Goal: Information Seeking & Learning: Learn about a topic

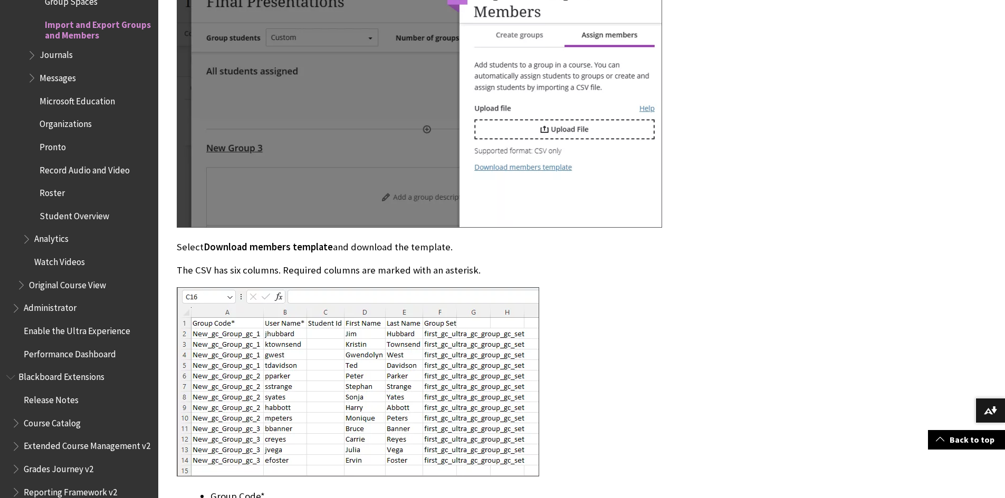
scroll to position [3850, 0]
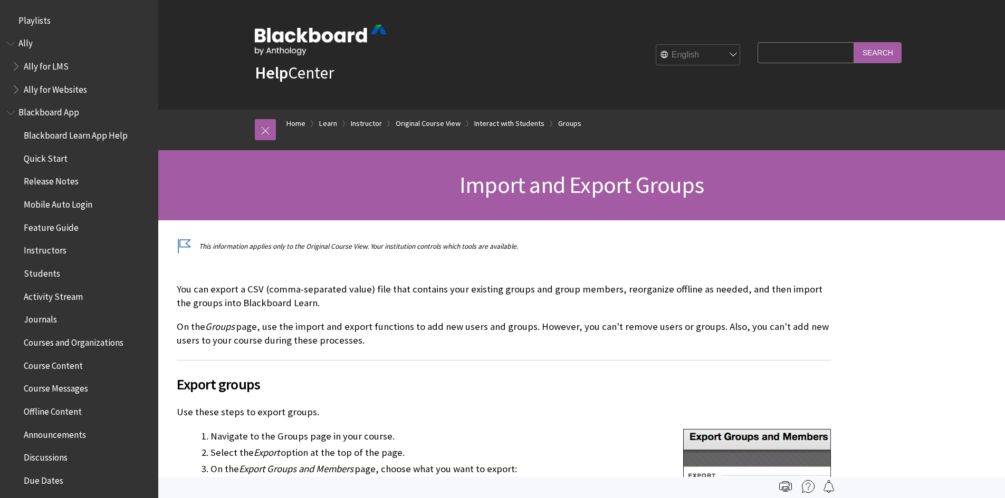
scroll to position [1691, 0]
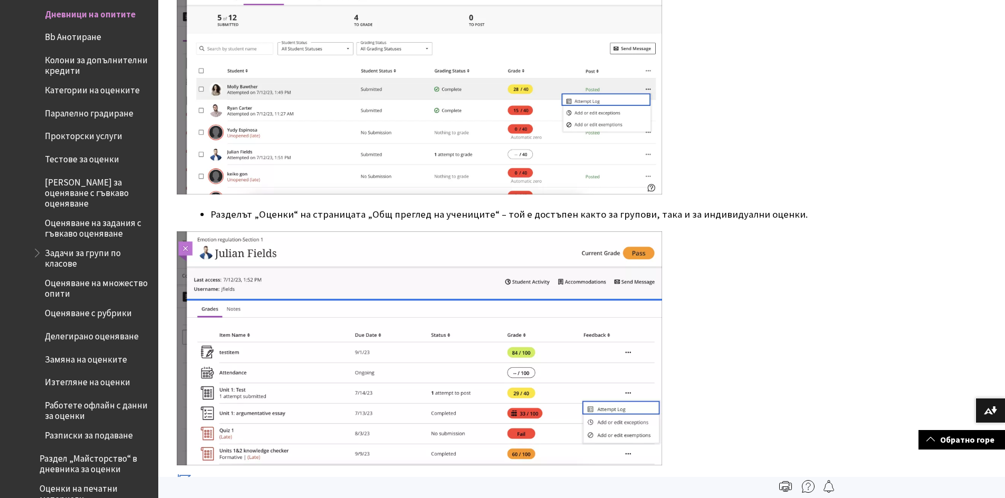
scroll to position [1400, 0]
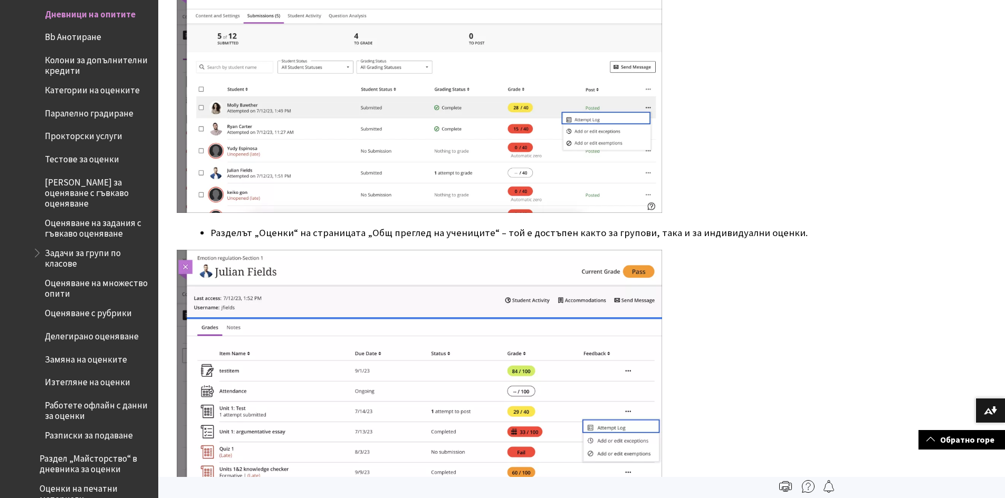
drag, startPoint x: 831, startPoint y: 382, endPoint x: 874, endPoint y: 312, distance: 82.9
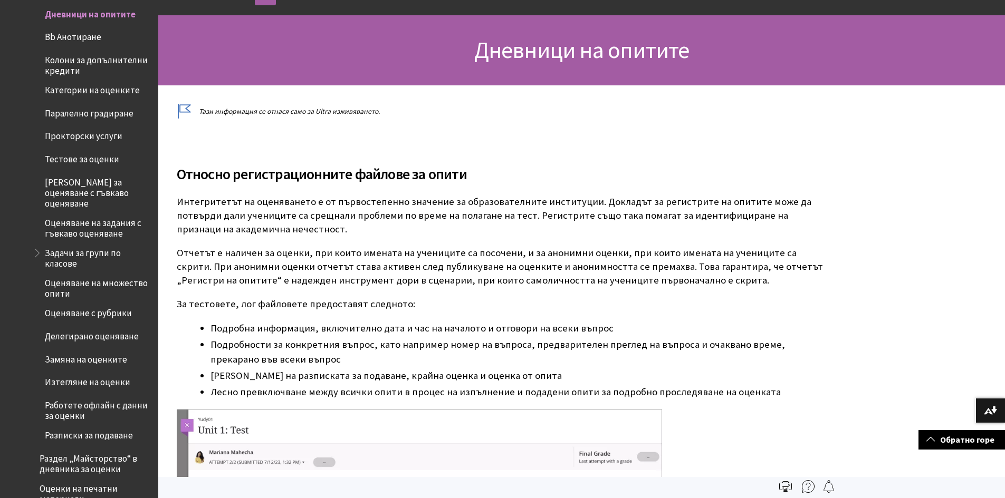
scroll to position [134, 0]
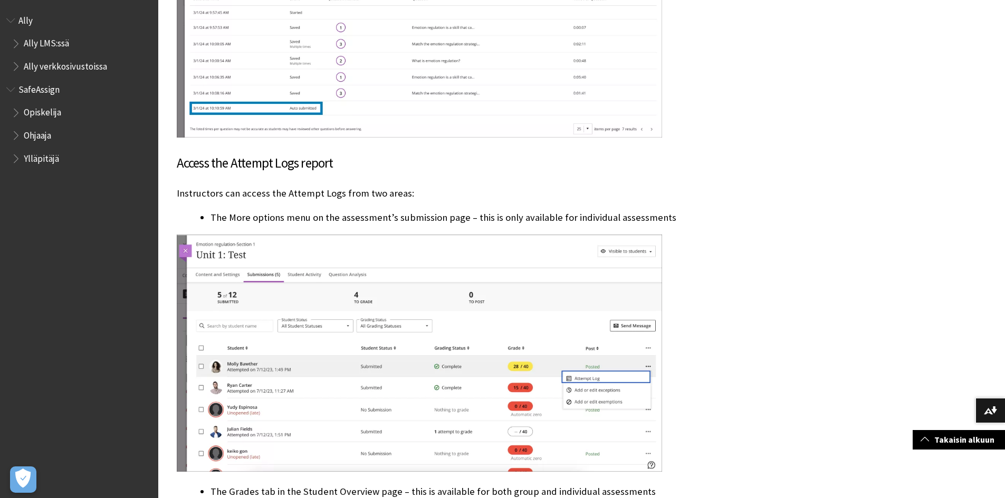
scroll to position [1160, 0]
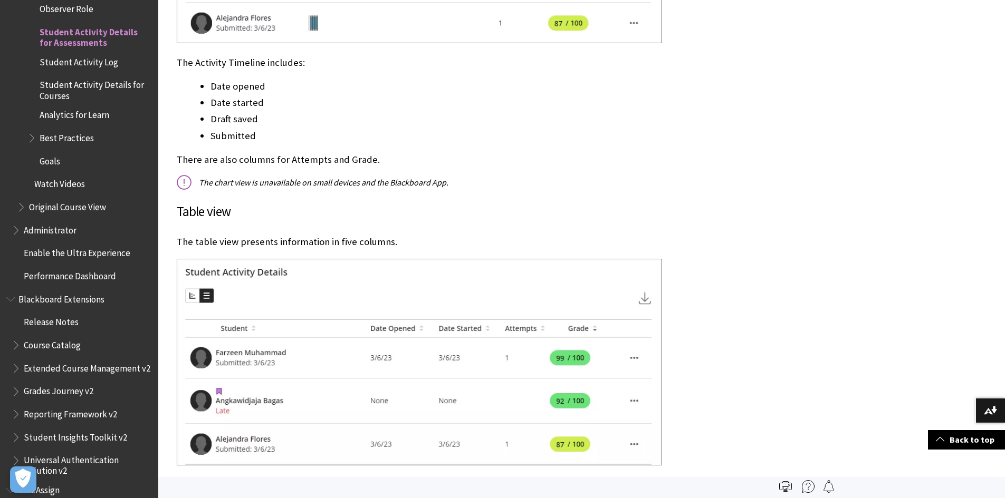
scroll to position [3485, 0]
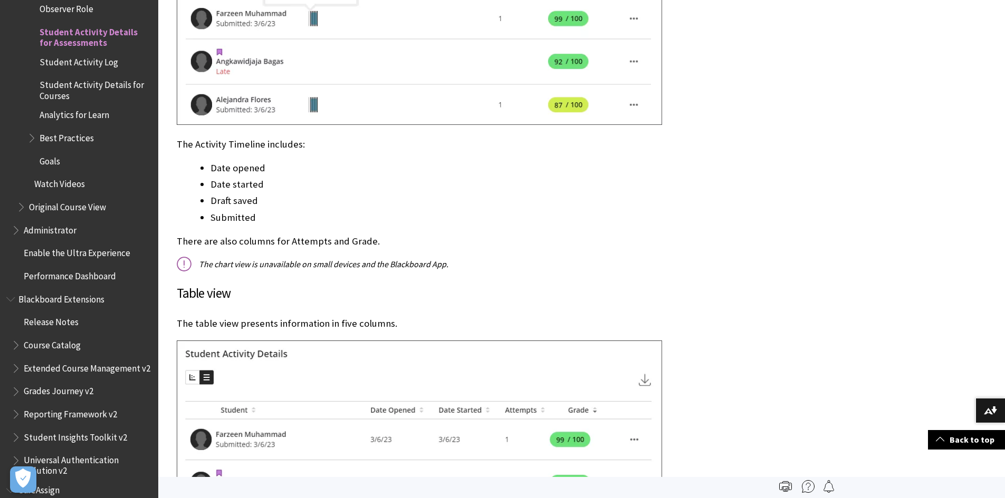
click at [93, 55] on span "Student Activity Log" at bounding box center [79, 60] width 79 height 14
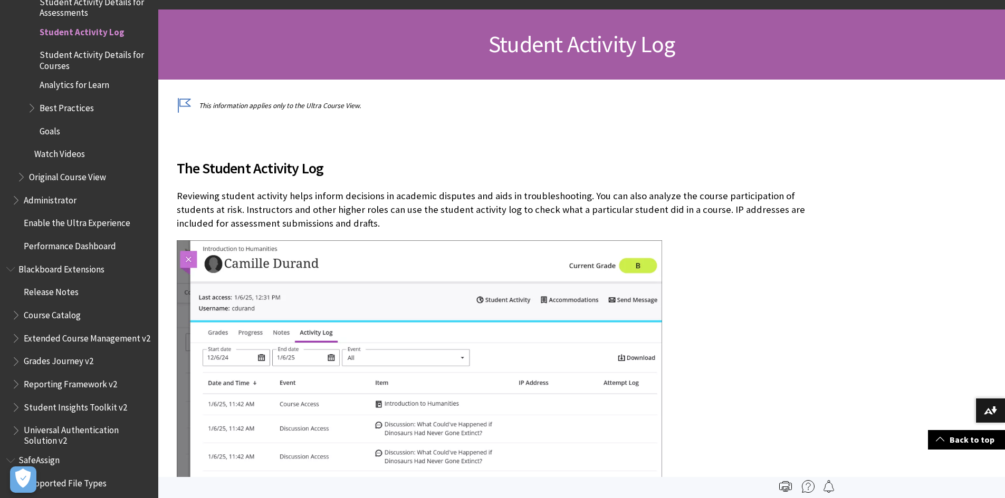
scroll to position [137, 0]
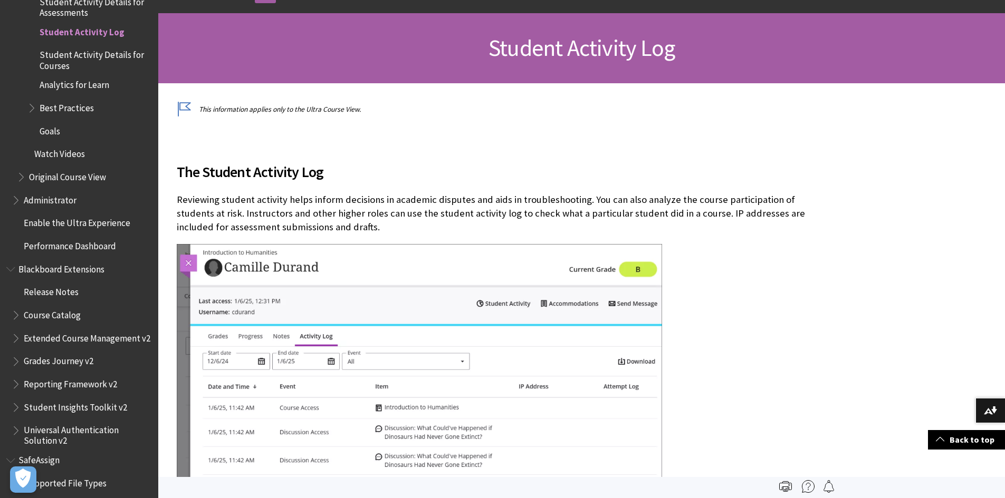
click at [108, 57] on span "Student Activity Details for Courses" at bounding box center [95, 58] width 111 height 25
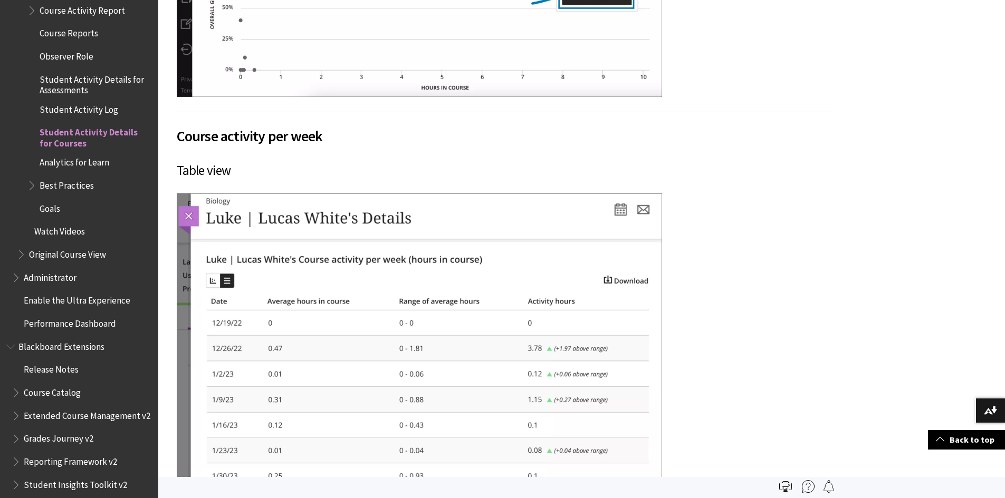
scroll to position [1576, 0]
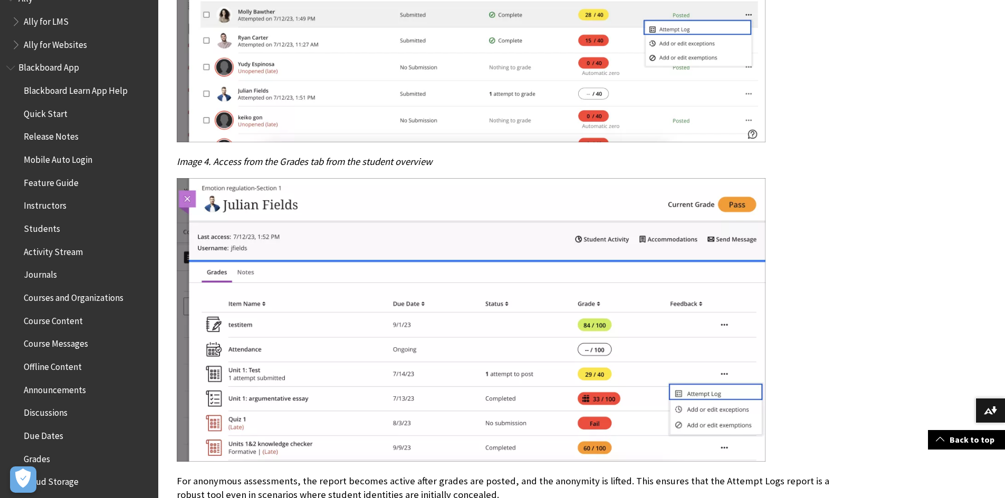
scroll to position [19, 0]
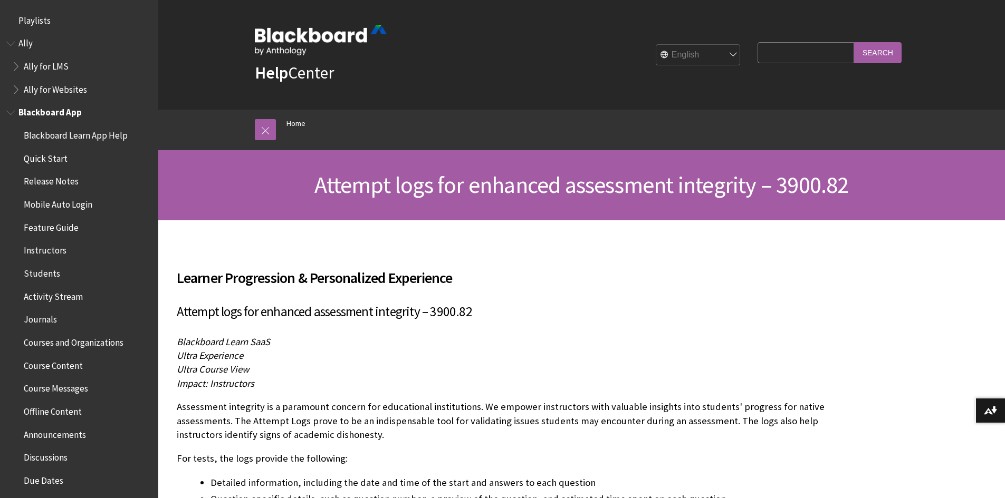
click at [62, 233] on span "Feature Guide" at bounding box center [51, 226] width 55 height 14
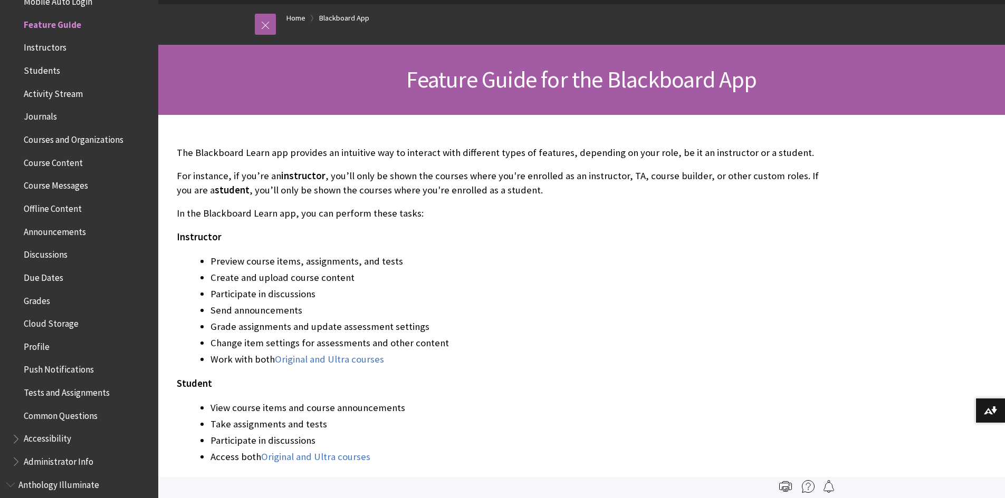
scroll to position [150, 0]
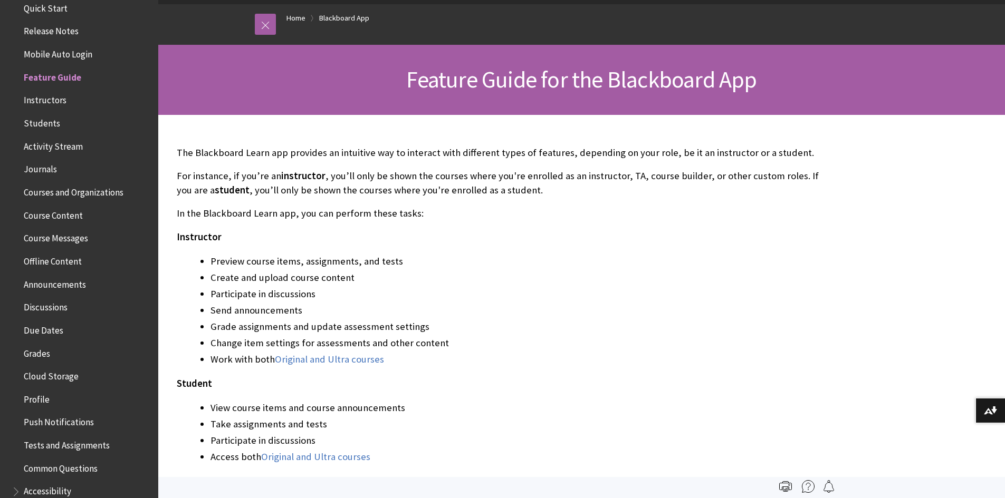
click at [51, 103] on span "Instructors" at bounding box center [45, 99] width 43 height 14
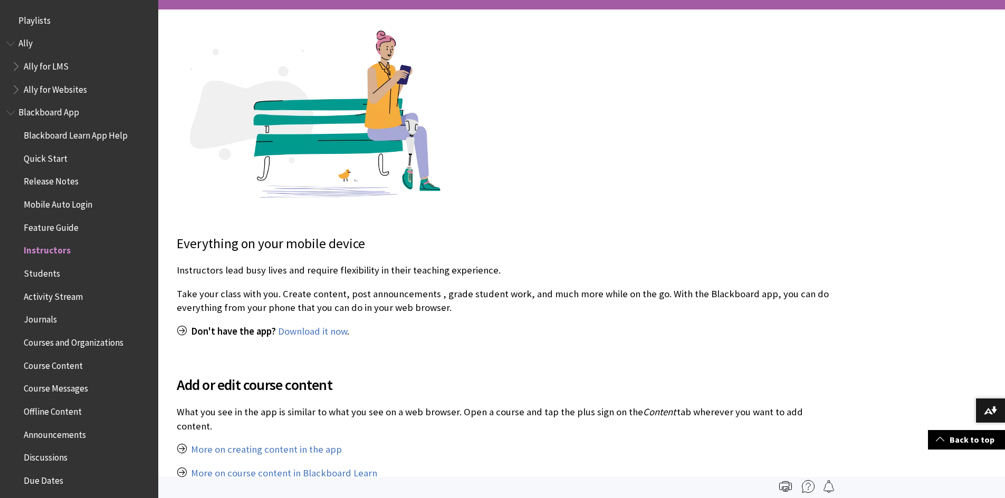
click at [62, 108] on span "Blackboard App" at bounding box center [48, 111] width 61 height 14
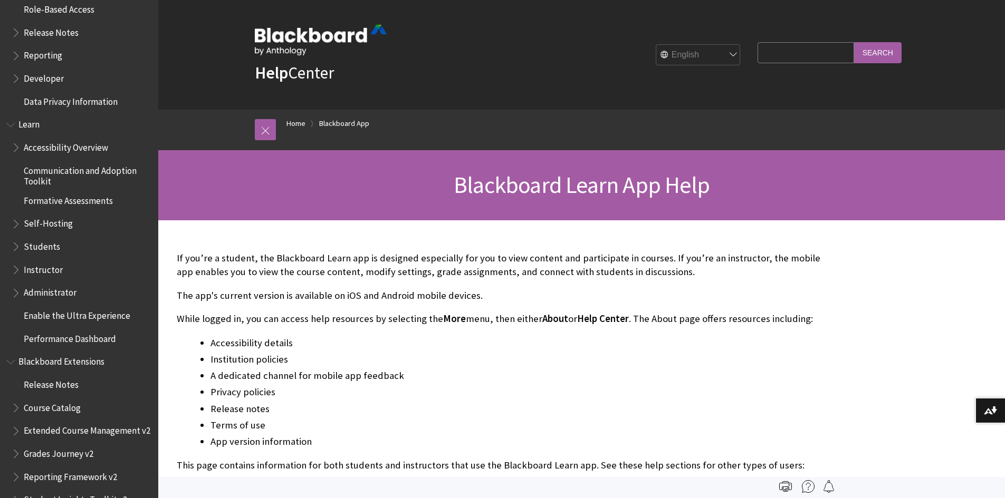
scroll to position [796, 0]
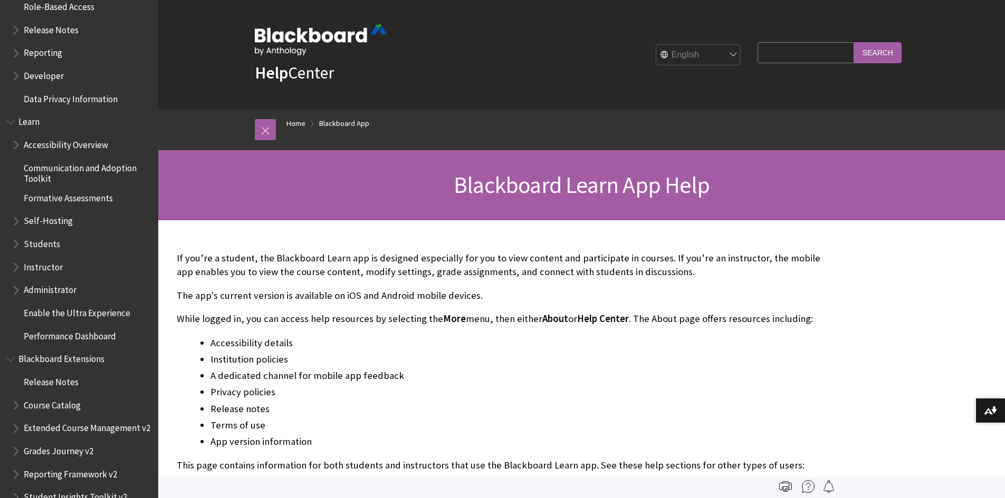
click at [17, 219] on span "Book outline for Blackboard Learn Help" at bounding box center [17, 219] width 11 height 13
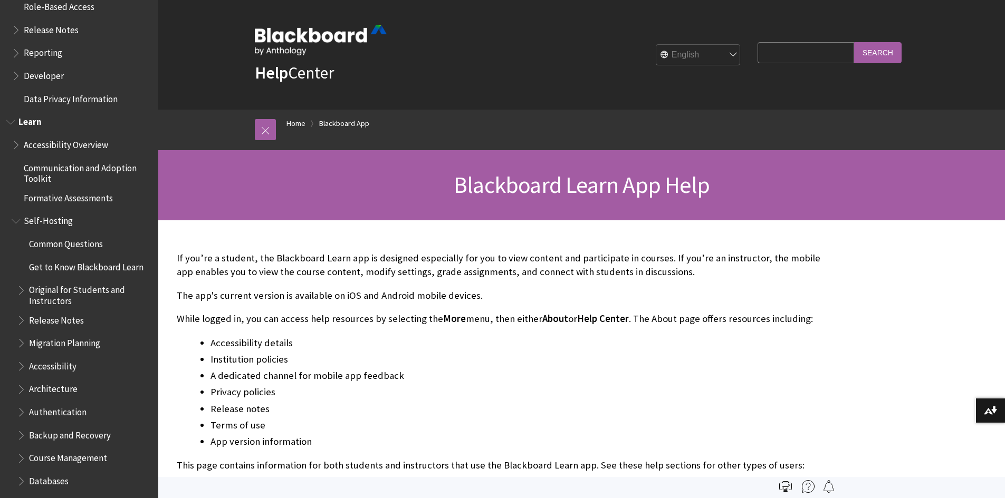
click at [17, 219] on span "Book outline for Blackboard Learn Help" at bounding box center [17, 219] width 11 height 13
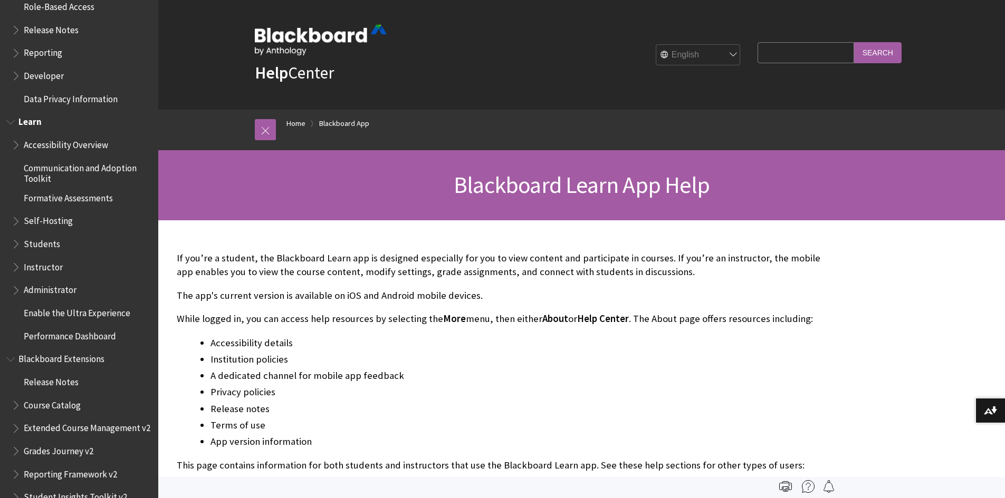
click at [20, 243] on span "Book outline for Blackboard Learn Help" at bounding box center [17, 241] width 11 height 13
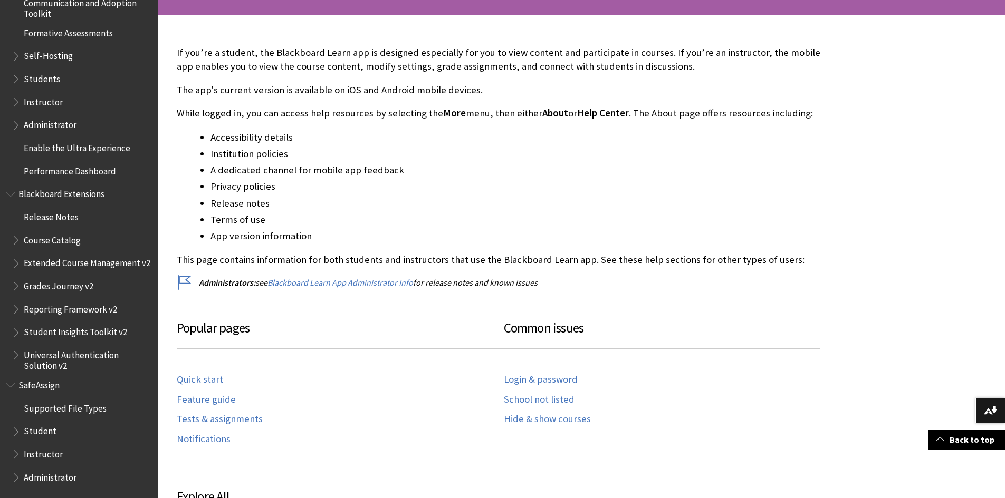
scroll to position [211, 0]
